Goal: Transaction & Acquisition: Download file/media

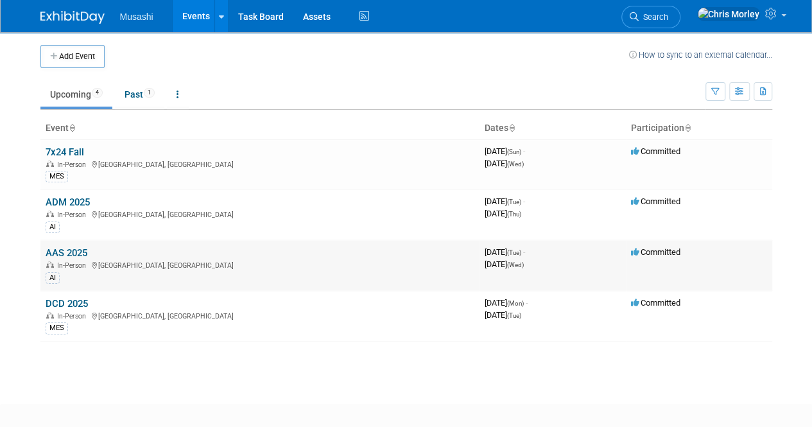
click at [63, 252] on link "AAS 2025" at bounding box center [67, 253] width 42 height 12
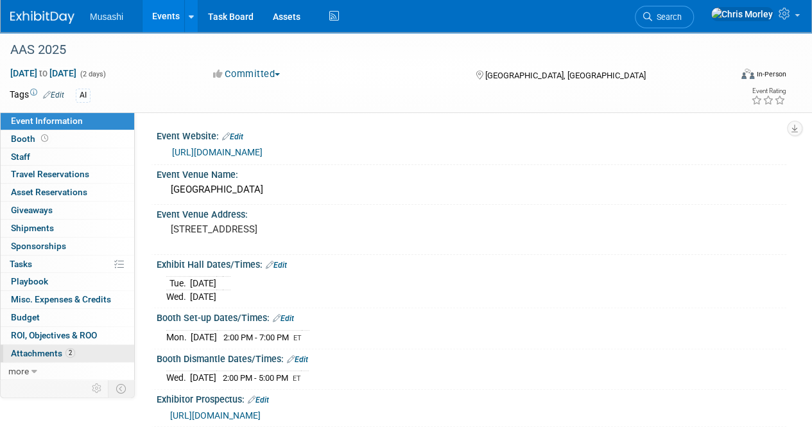
click at [30, 356] on link "2 Attachments 2" at bounding box center [68, 353] width 134 height 17
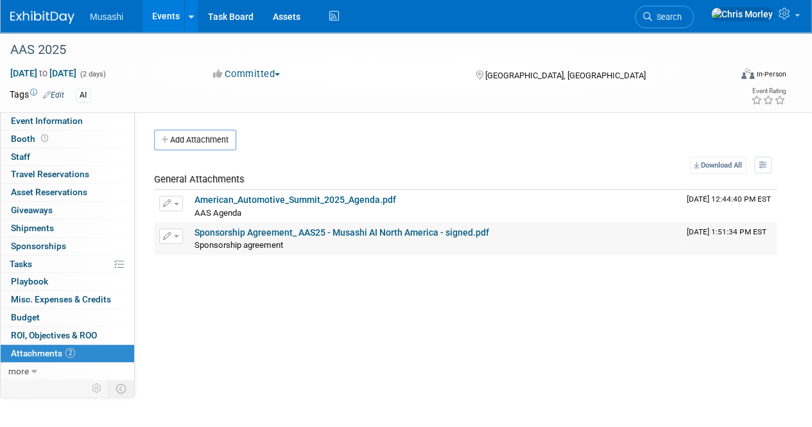
click at [307, 228] on link "Sponsorship Agreement_ AAS25 - Musashi AI North America - signed.pdf" at bounding box center [342, 232] width 295 height 10
